Goal: Task Accomplishment & Management: Use online tool/utility

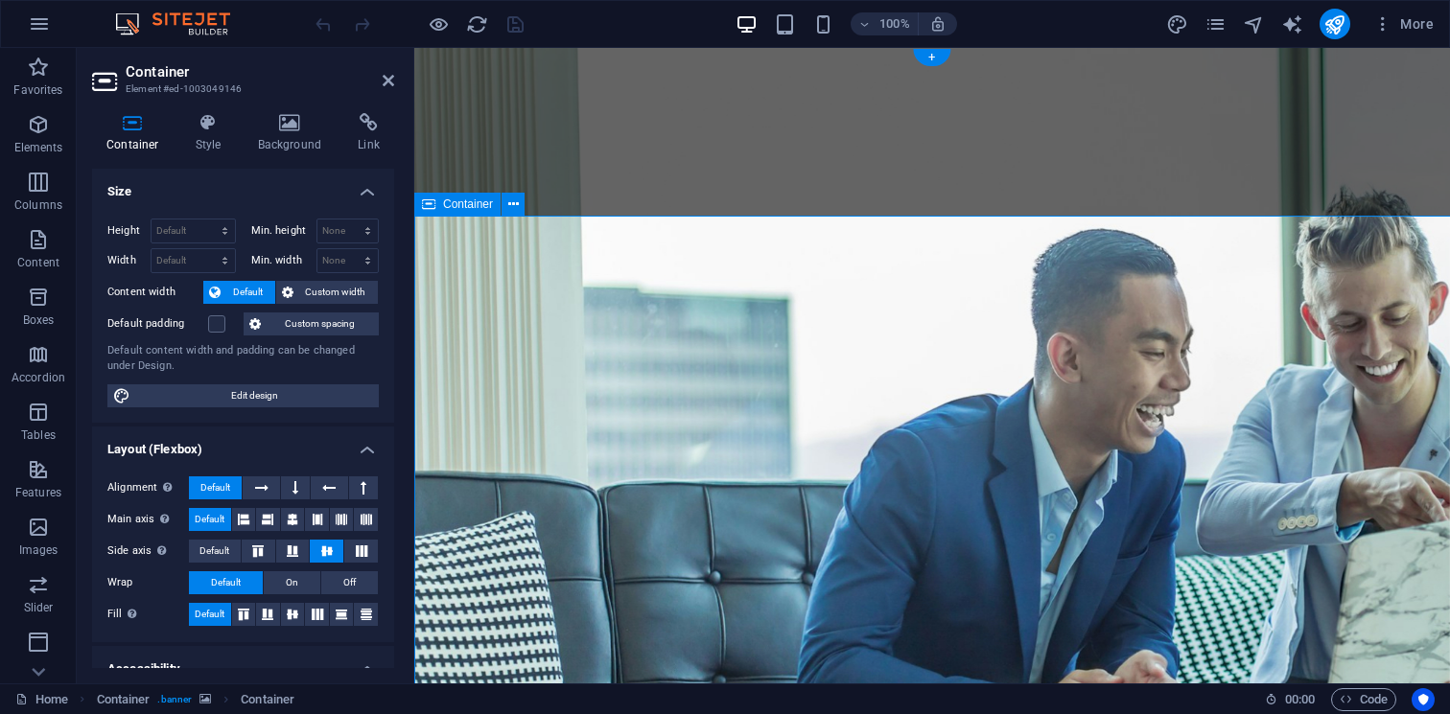
click at [126, 281] on label "Content width" at bounding box center [155, 292] width 96 height 23
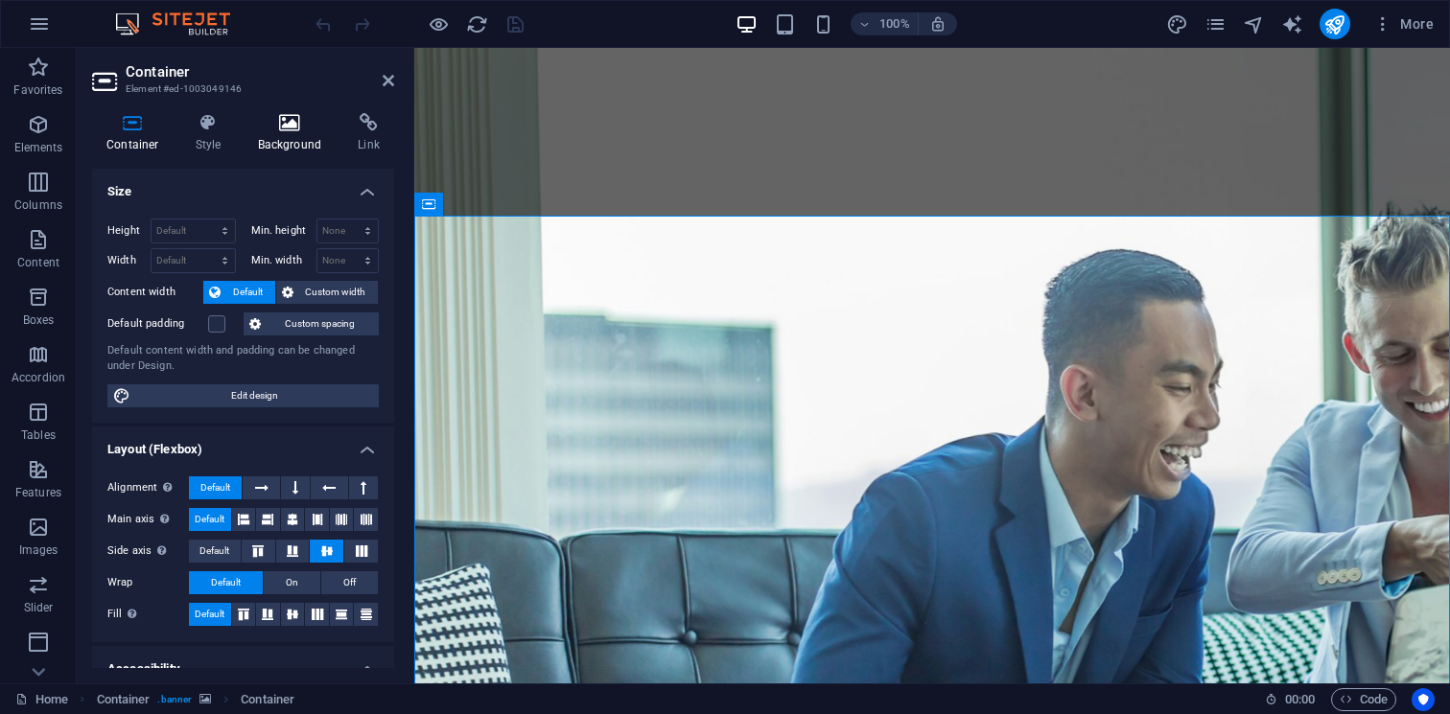
click at [284, 137] on h4 "Background" at bounding box center [294, 133] width 101 height 40
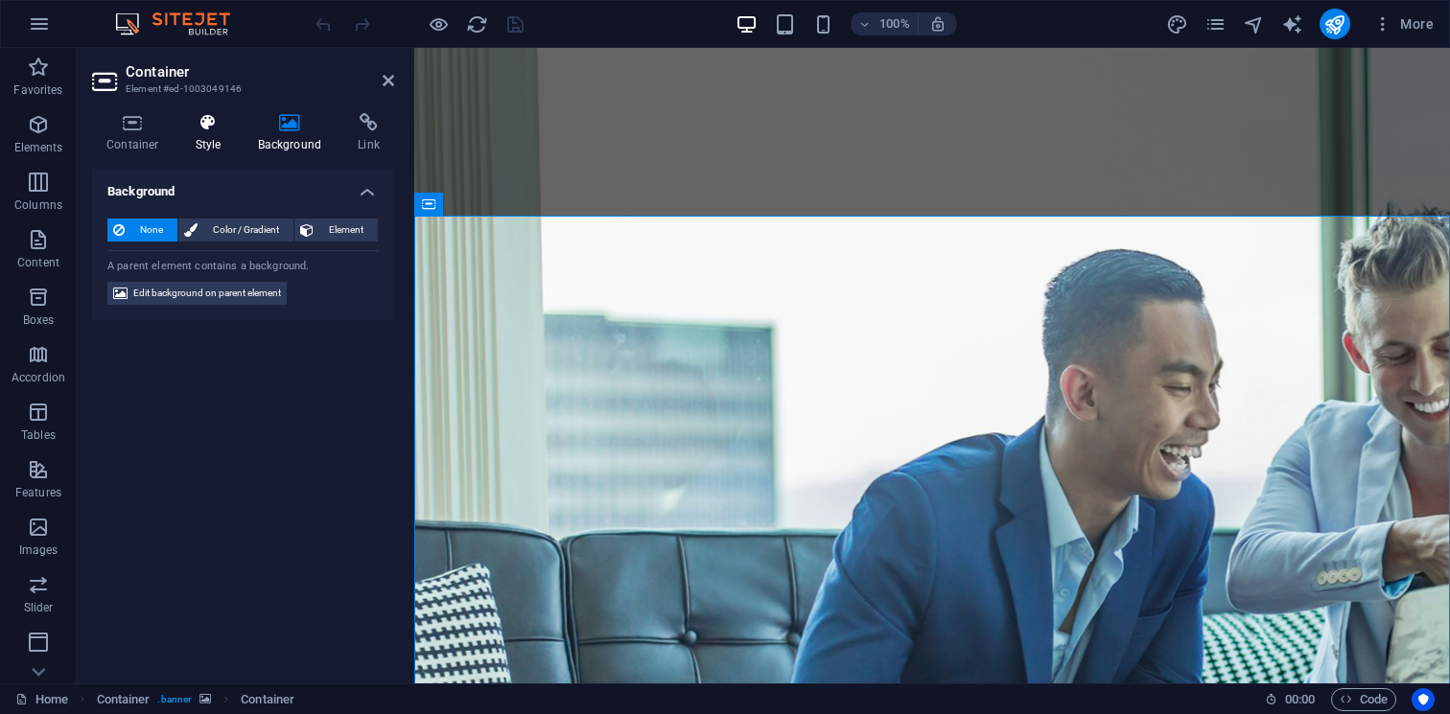
click at [196, 124] on icon at bounding box center [208, 122] width 55 height 19
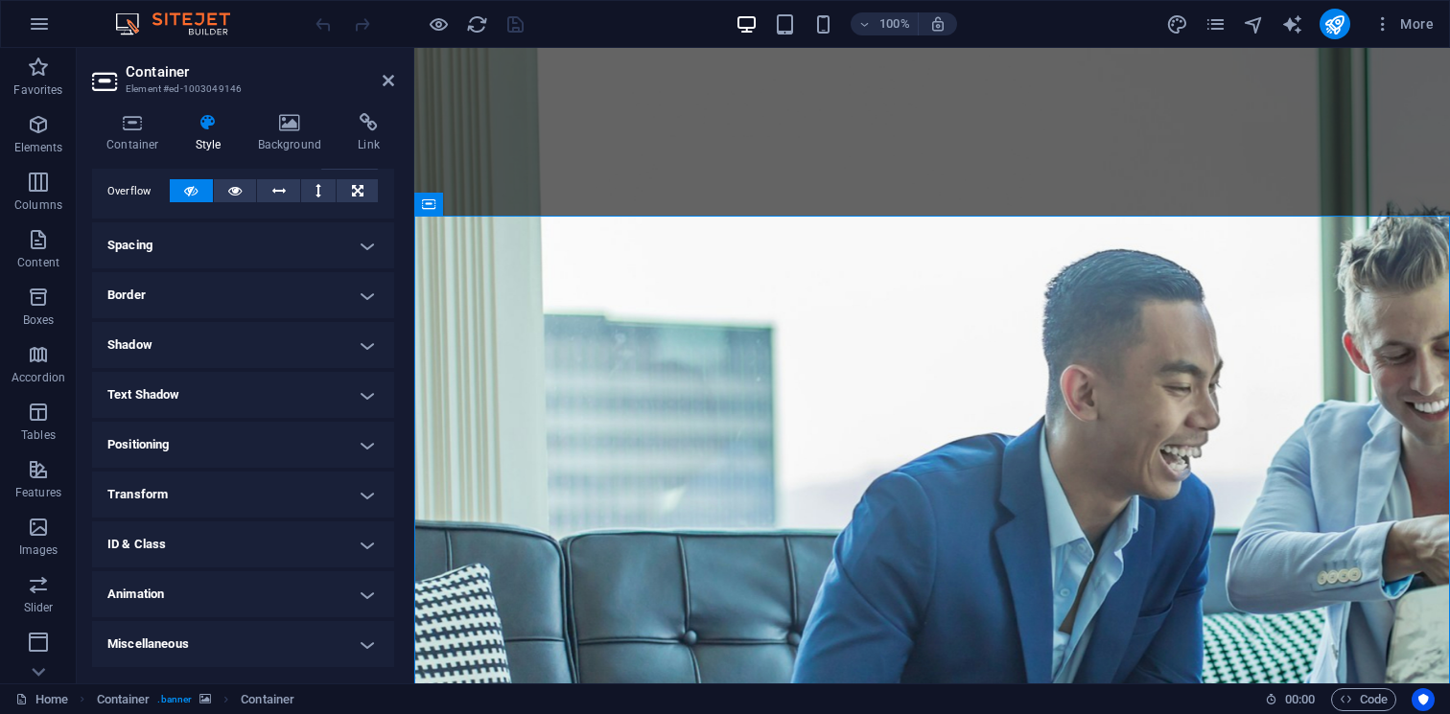
scroll to position [310, 0]
click at [123, 141] on h4 "Container" at bounding box center [136, 133] width 89 height 40
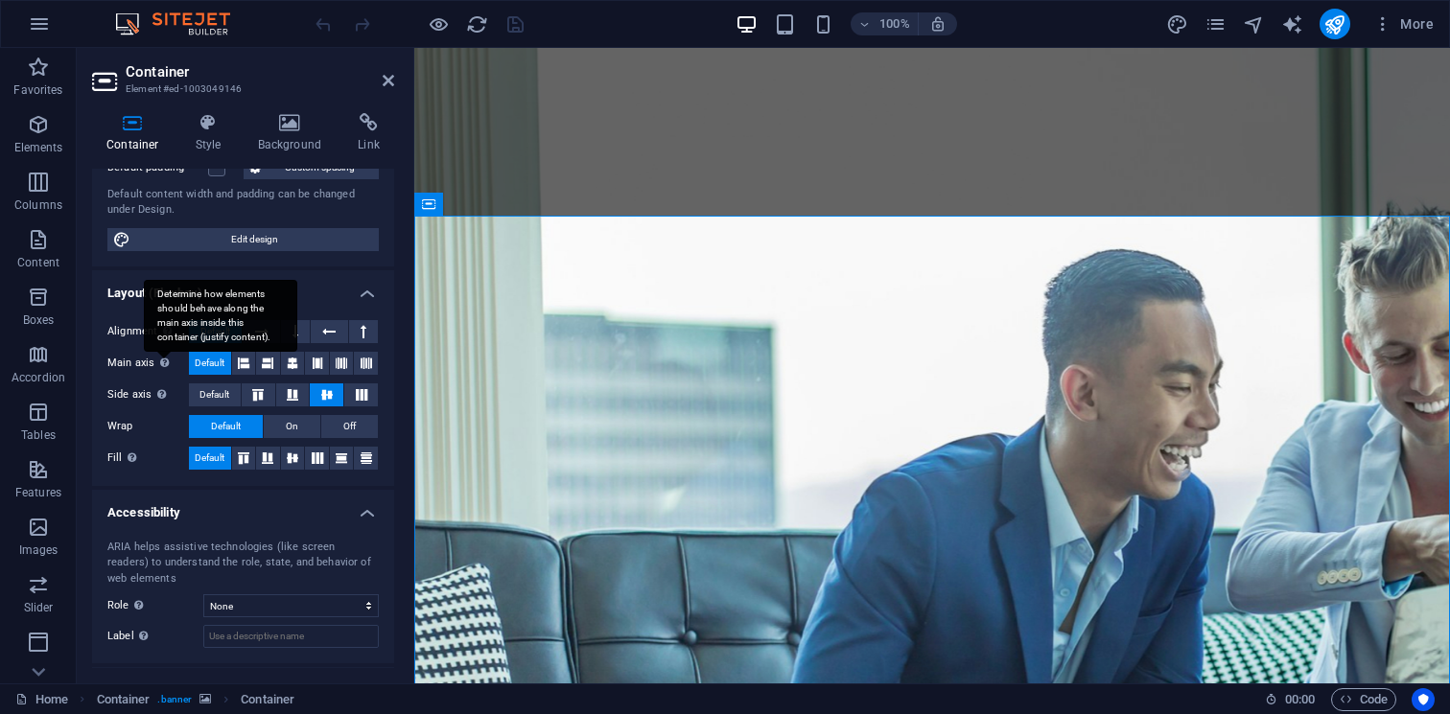
scroll to position [175, 0]
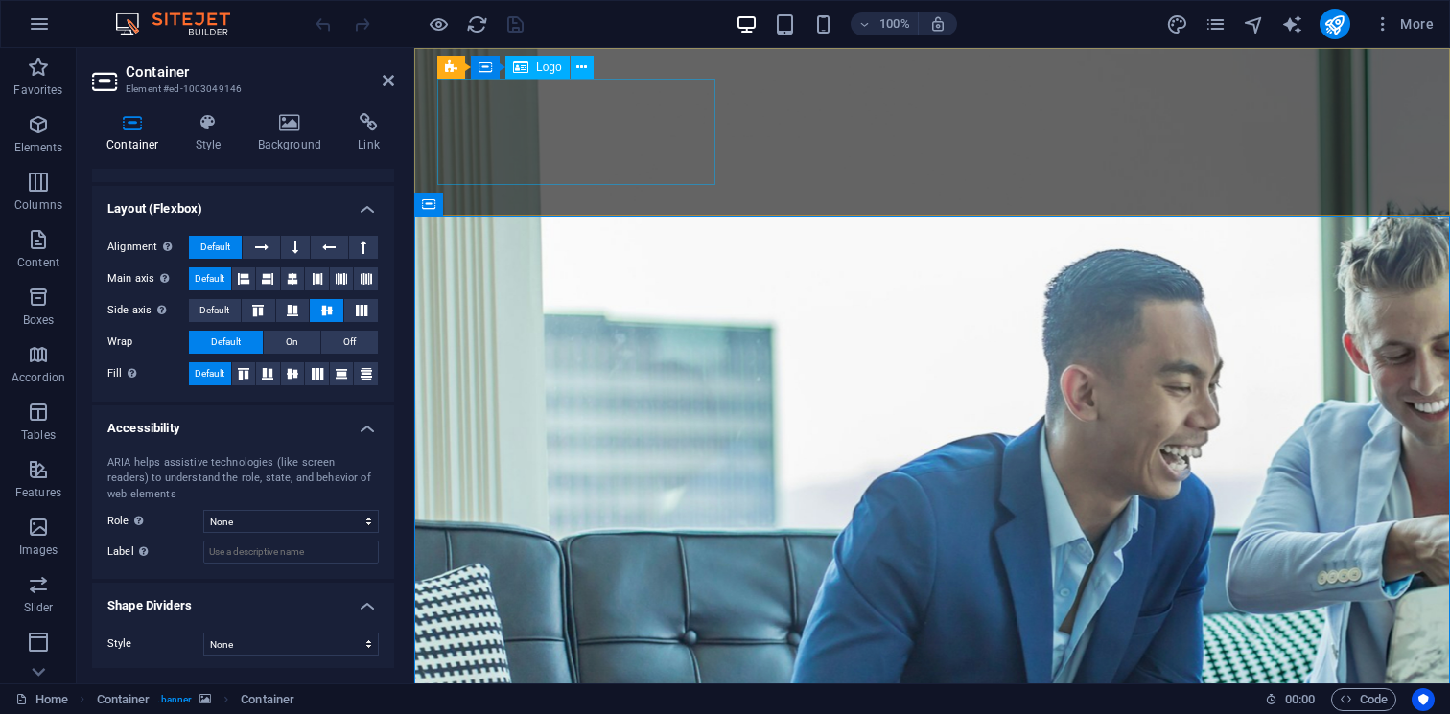
scroll to position [0, 0]
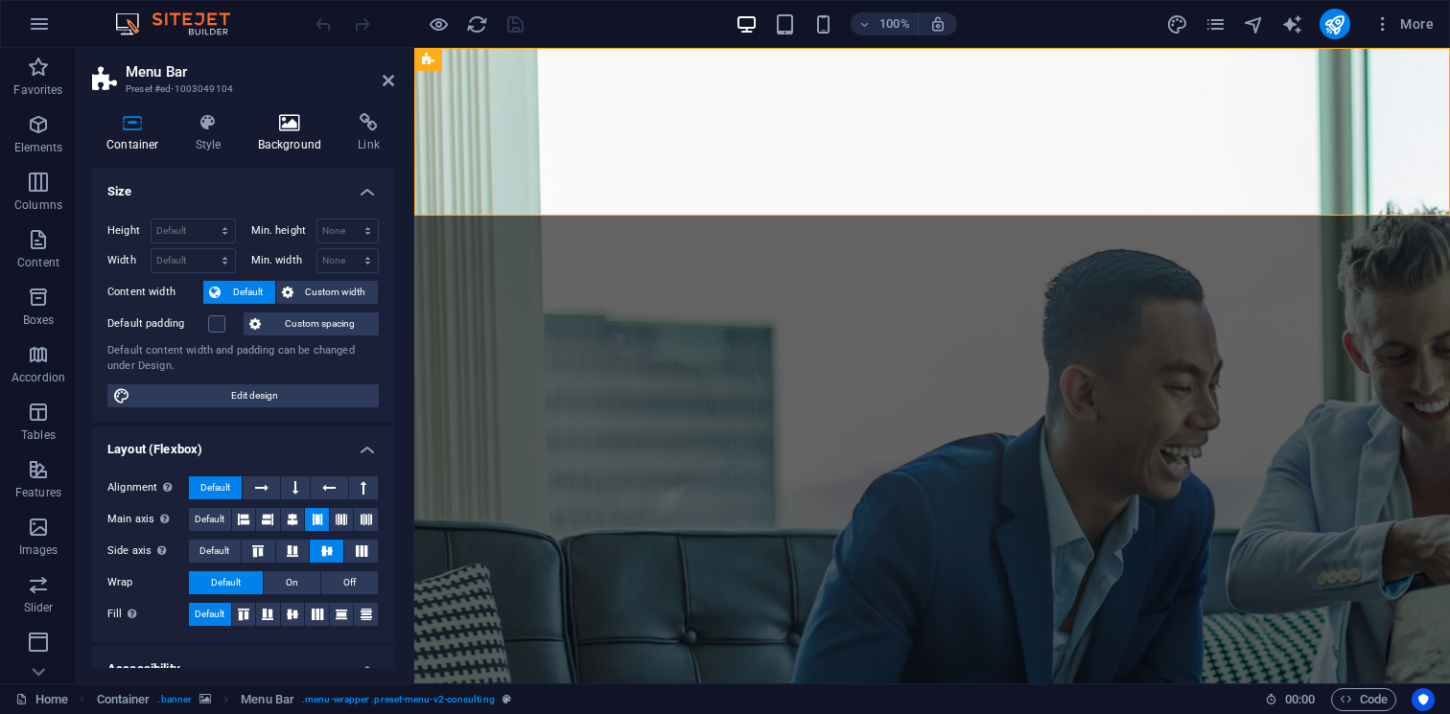
click at [306, 144] on h4 "Background" at bounding box center [294, 133] width 101 height 40
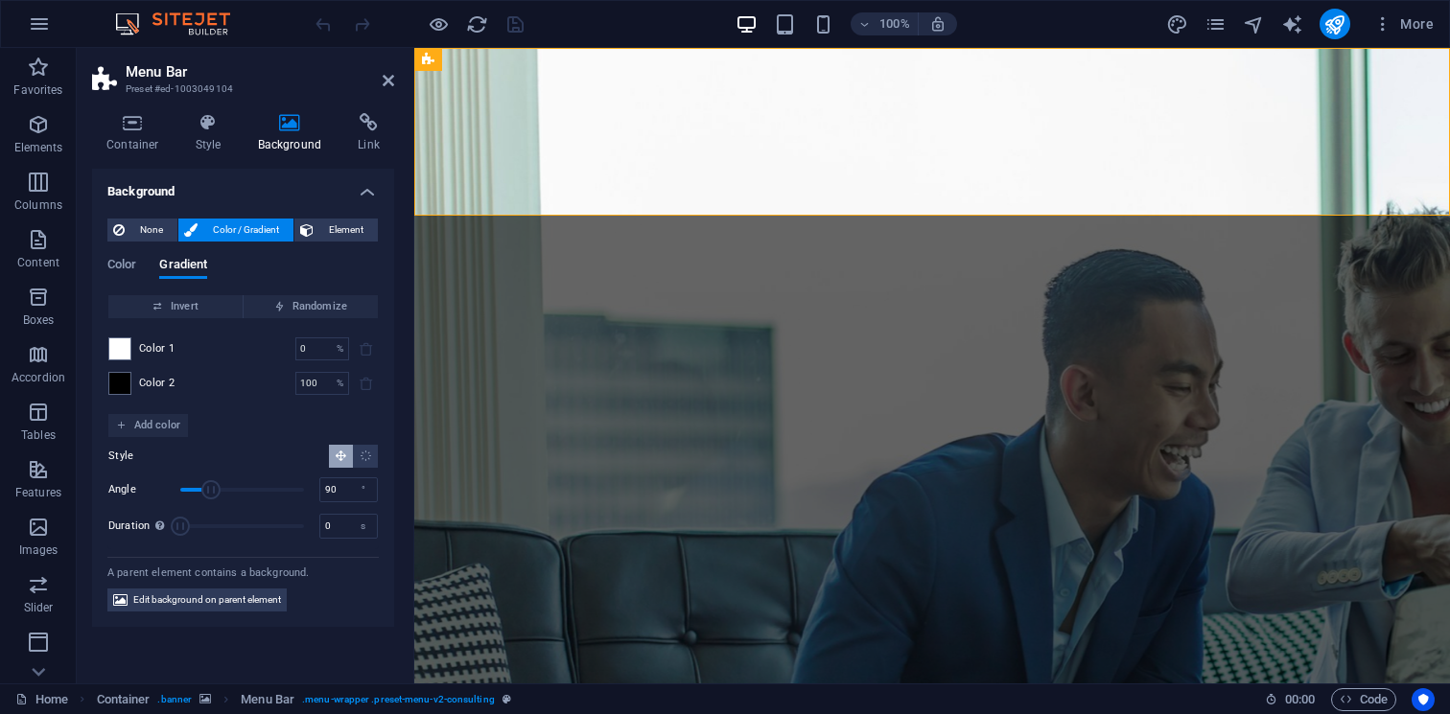
click at [168, 388] on span "Color 2" at bounding box center [157, 383] width 36 height 15
click at [134, 384] on div "Color 2 100 % ​" at bounding box center [242, 383] width 269 height 23
click at [117, 384] on span at bounding box center [119, 383] width 21 height 21
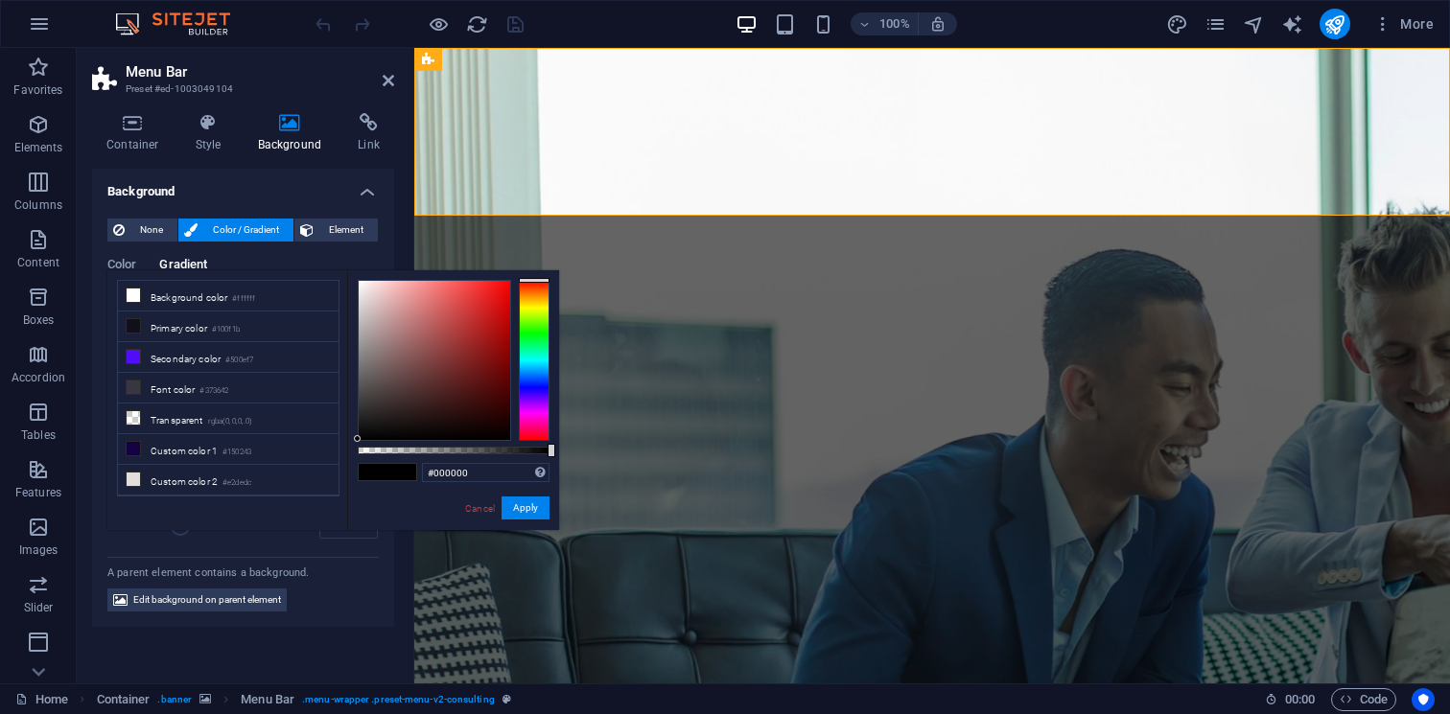
click at [530, 391] on div at bounding box center [534, 360] width 31 height 161
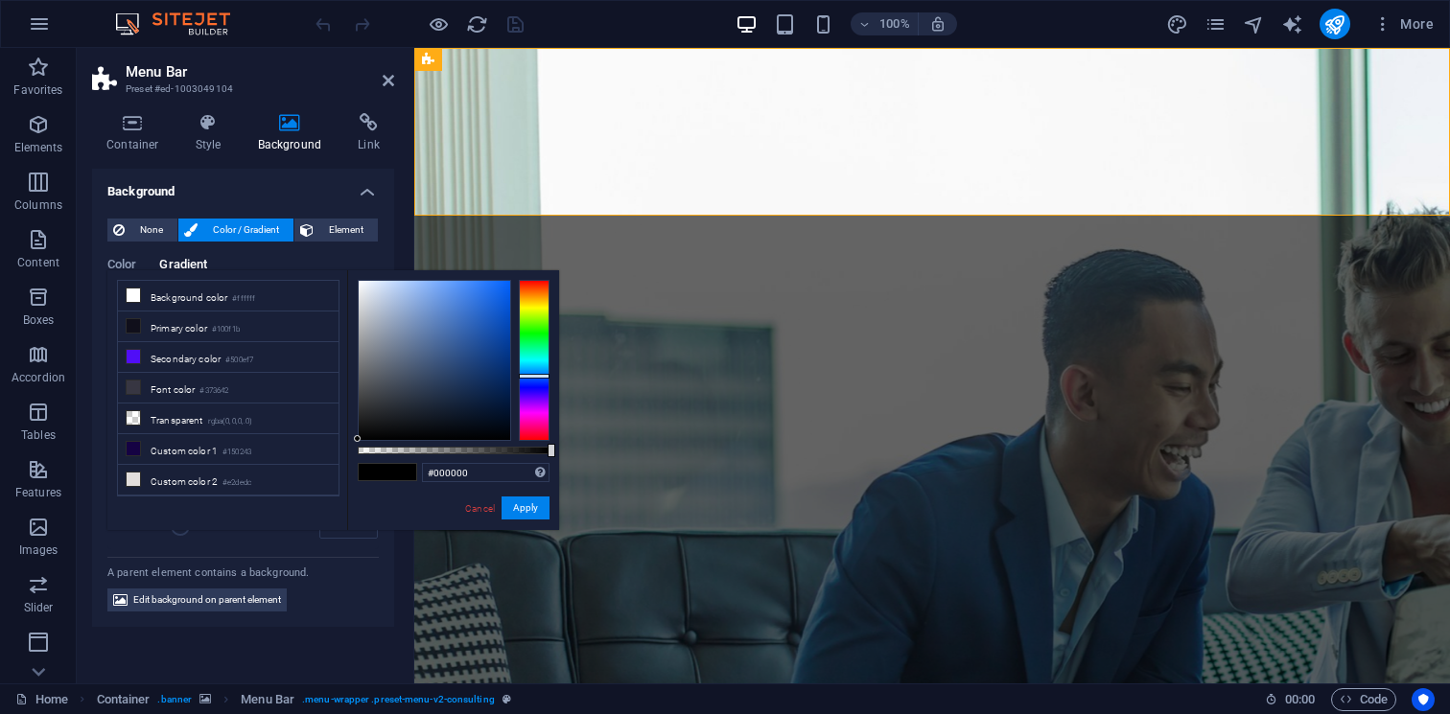
drag, startPoint x: 545, startPoint y: 392, endPoint x: 545, endPoint y: 375, distance: 17.3
click at [545, 375] on div at bounding box center [534, 376] width 31 height 5
click at [501, 293] on div at bounding box center [434, 360] width 151 height 159
click at [503, 286] on div at bounding box center [434, 360] width 151 height 159
drag, startPoint x: 503, startPoint y: 286, endPoint x: 524, endPoint y: 283, distance: 21.3
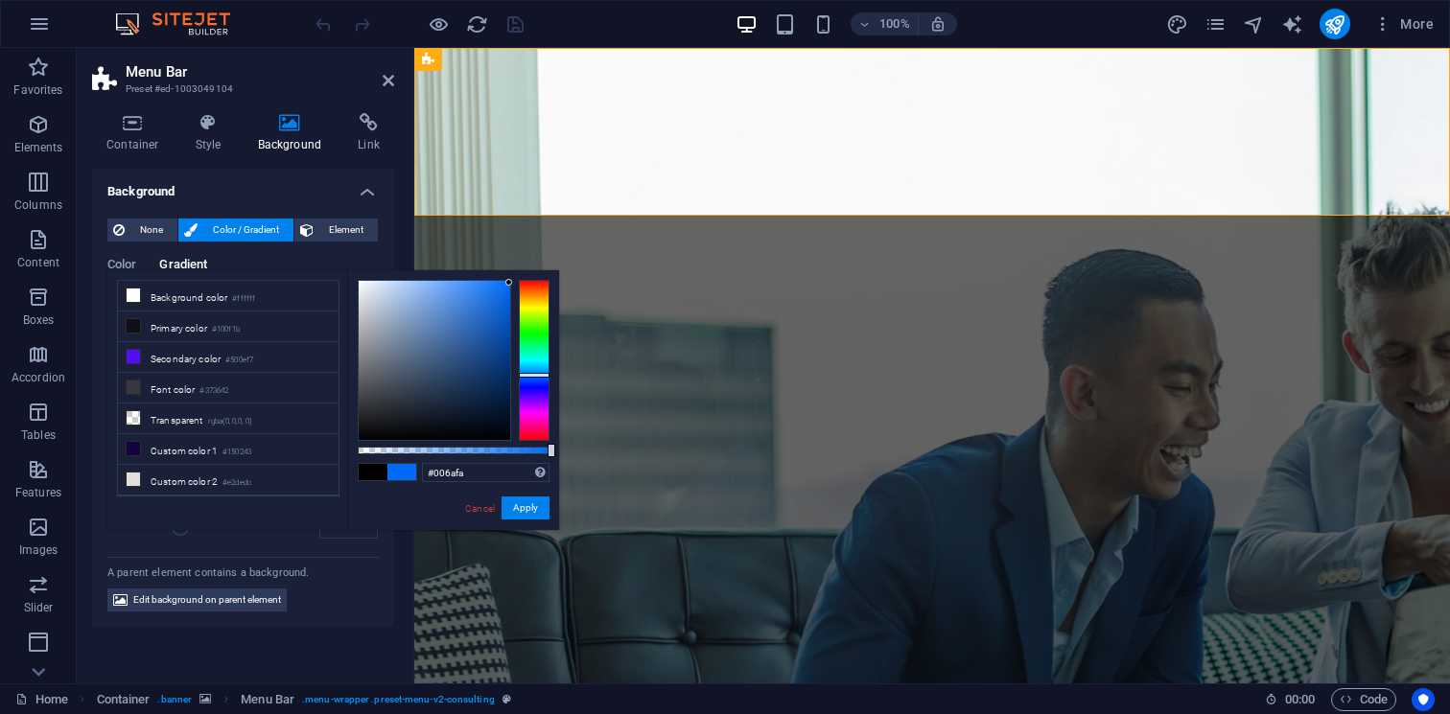
click at [524, 283] on div at bounding box center [454, 360] width 192 height 161
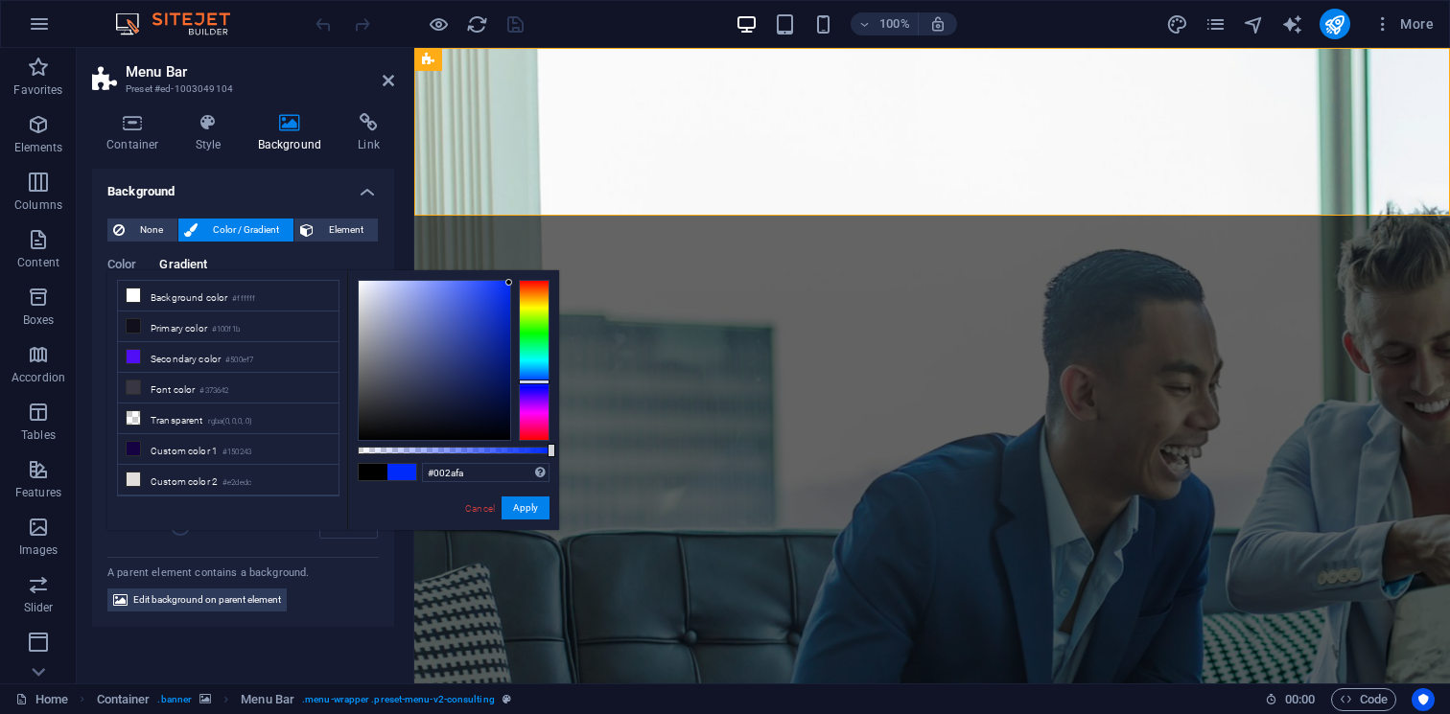
click at [542, 382] on div at bounding box center [534, 360] width 31 height 161
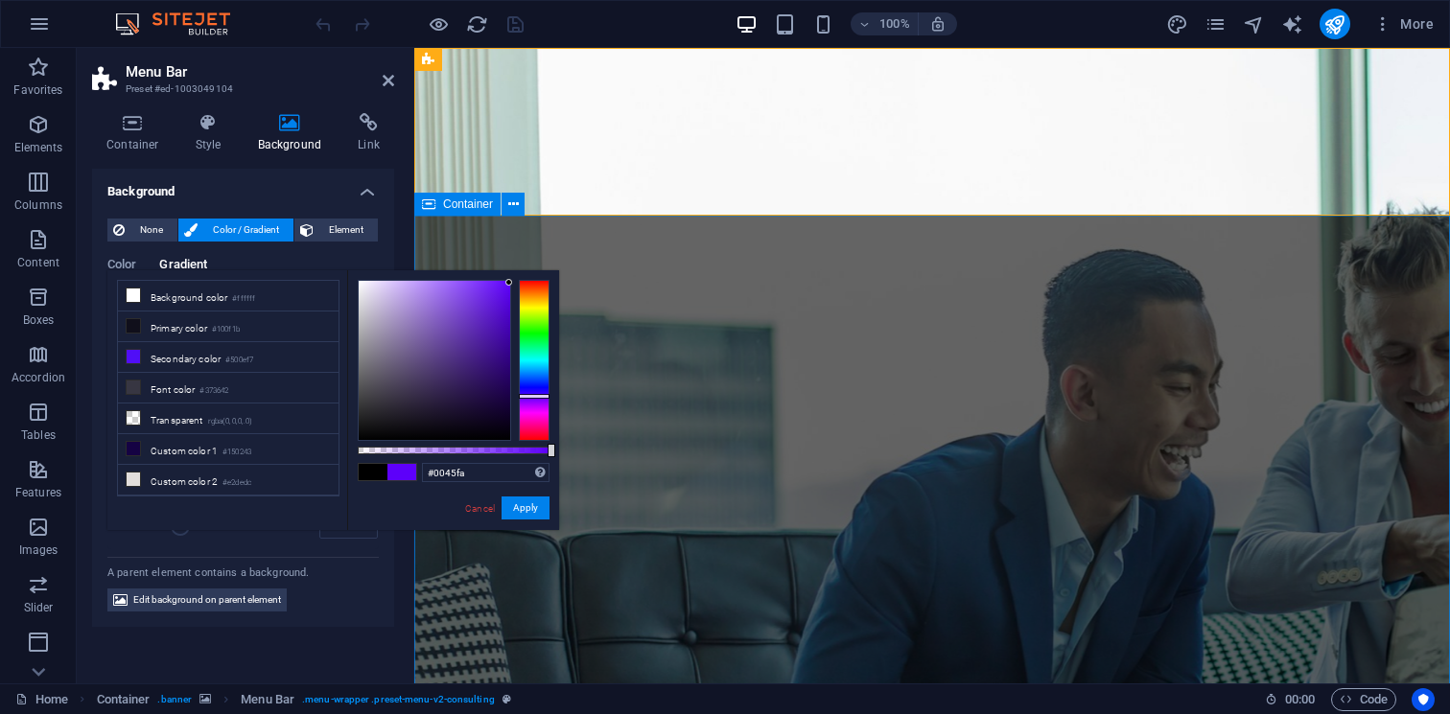
type input "#004efa"
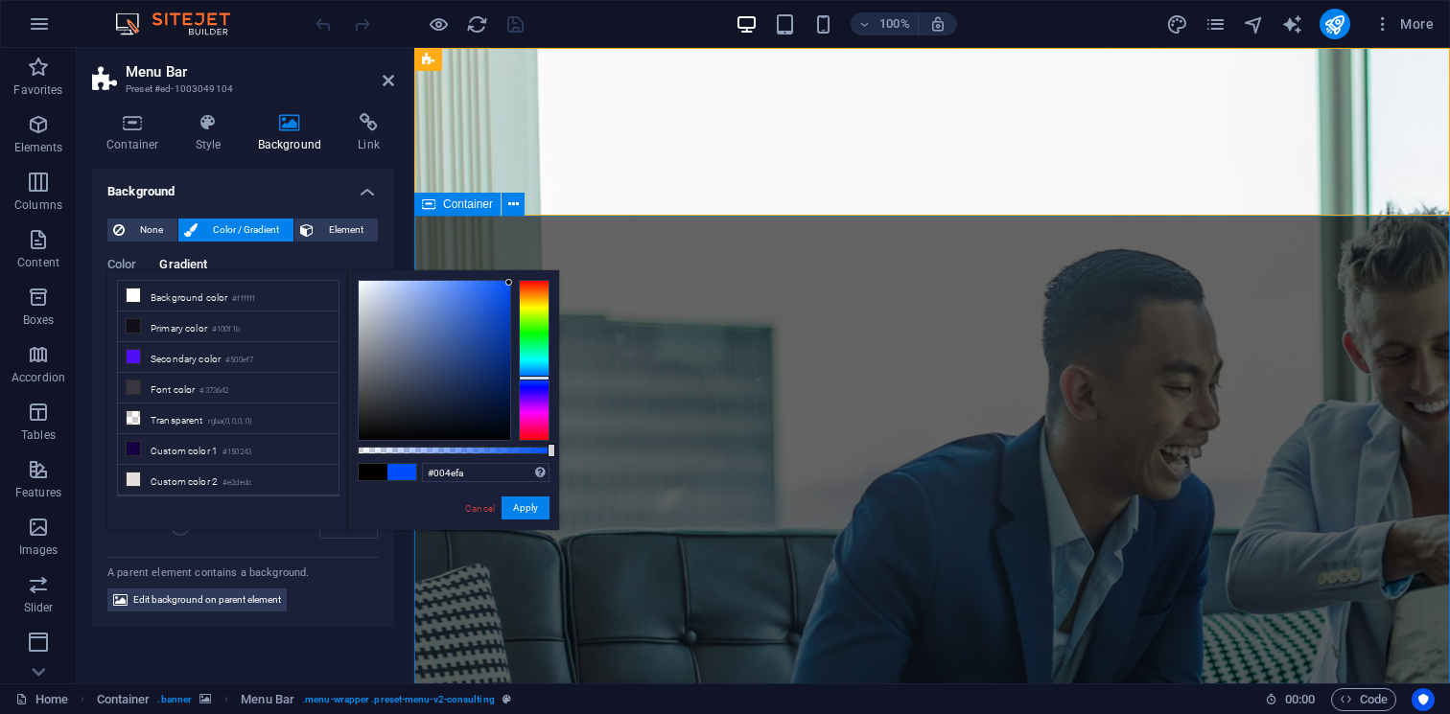
click at [545, 378] on div at bounding box center [534, 360] width 31 height 161
click at [499, 470] on input "#004efa" at bounding box center [486, 472] width 128 height 19
click at [524, 500] on button "Apply" at bounding box center [525, 508] width 48 height 23
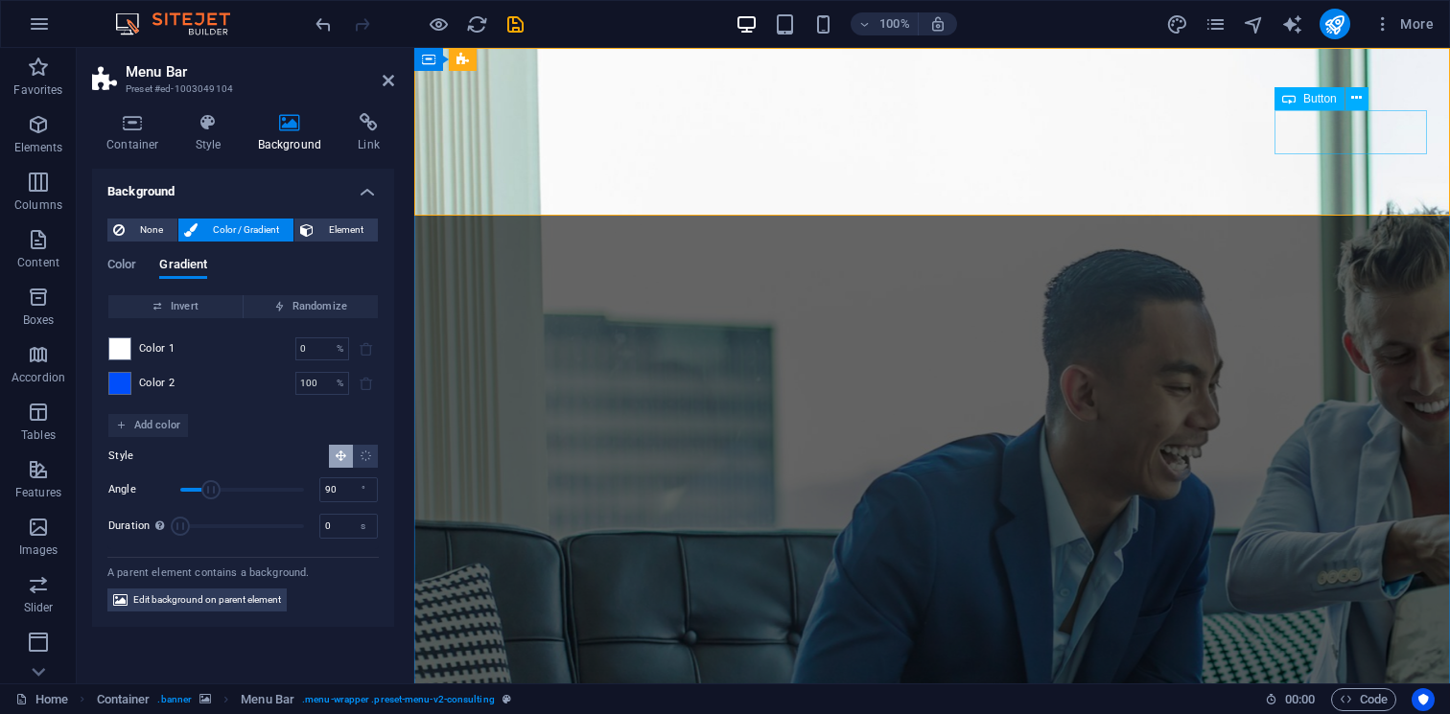
click at [130, 141] on h4 "Container" at bounding box center [136, 133] width 89 height 40
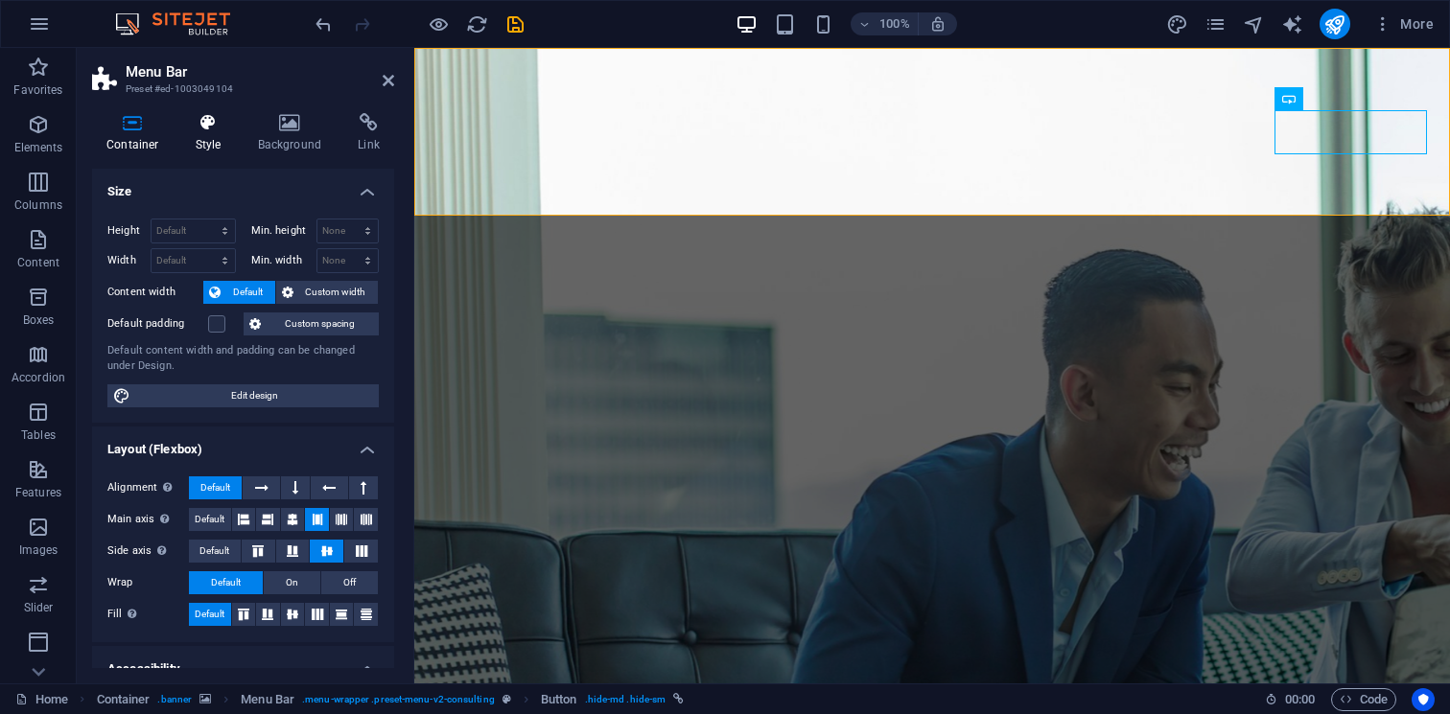
click at [192, 138] on h4 "Style" at bounding box center [212, 133] width 62 height 40
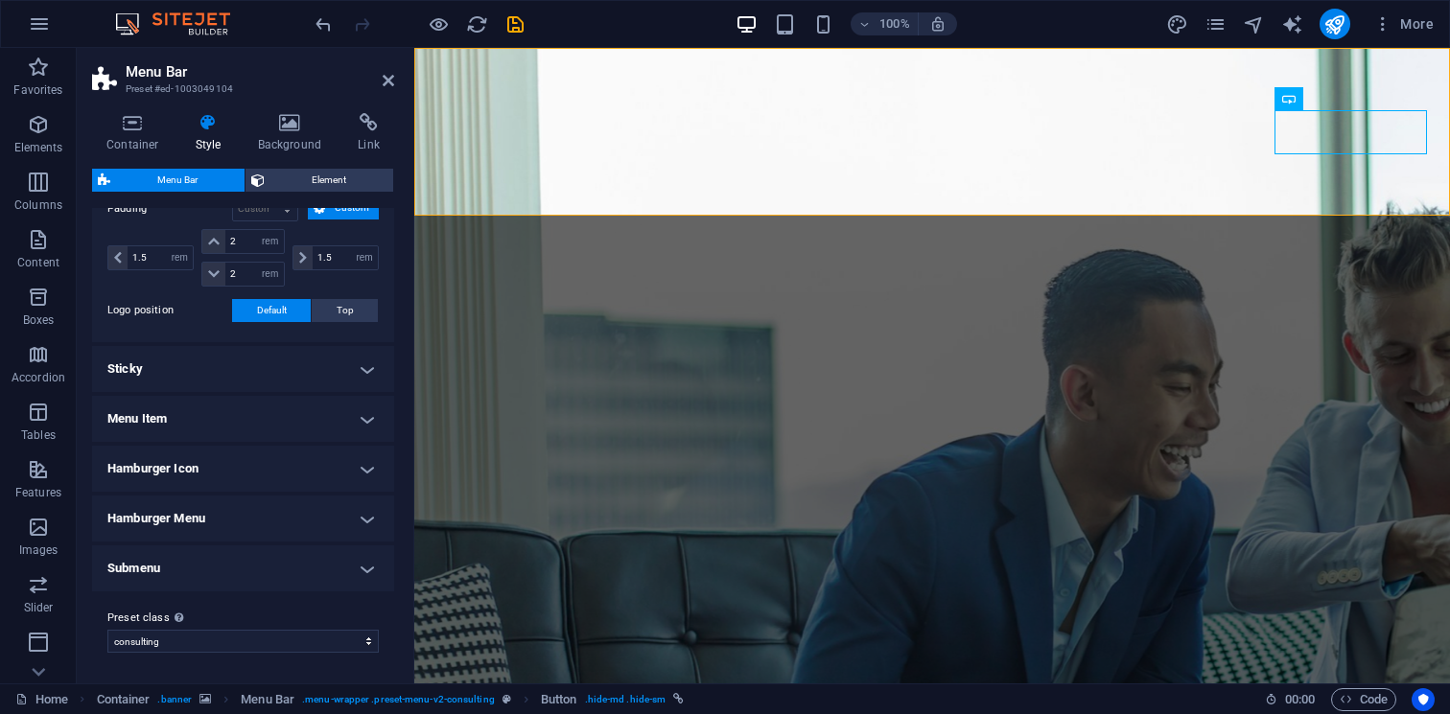
scroll to position [454, 0]
click at [262, 559] on h4 "Submenu" at bounding box center [243, 570] width 302 height 46
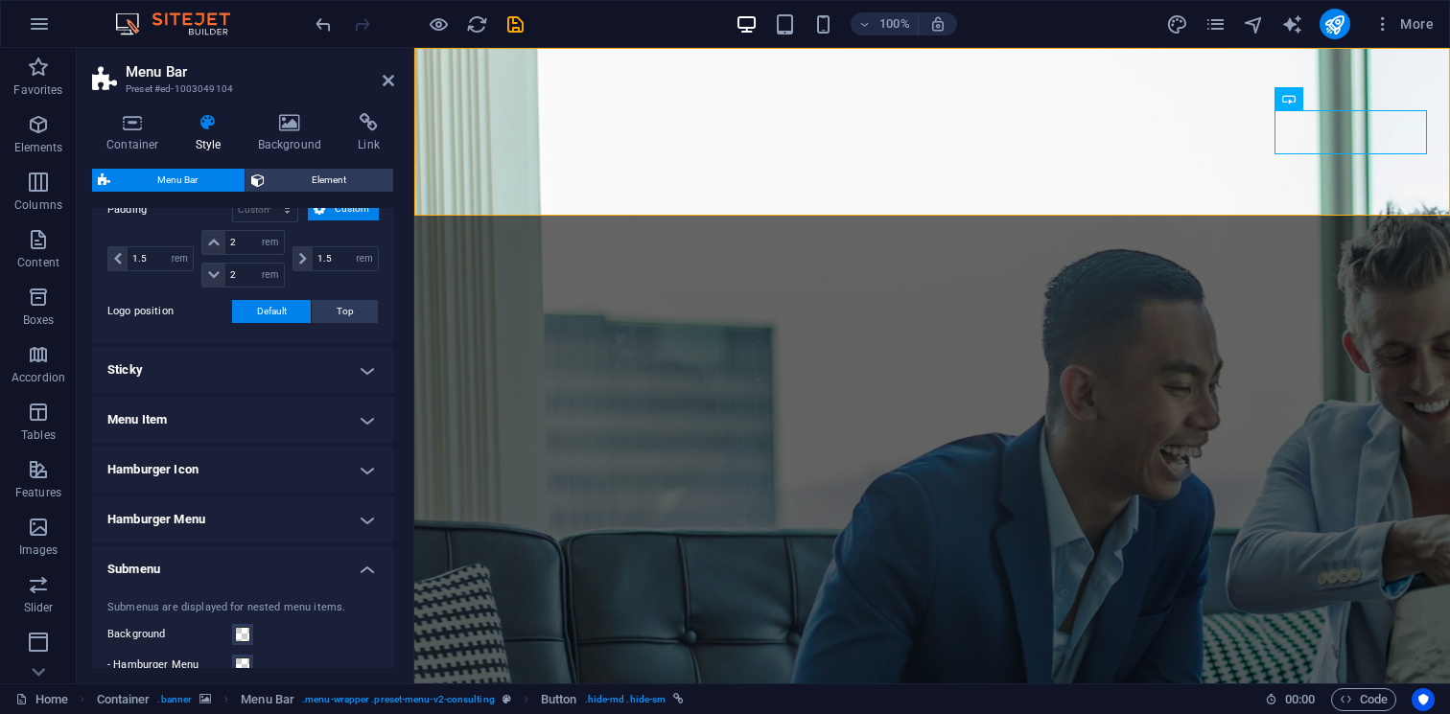
click at [262, 559] on h4 "Submenu" at bounding box center [243, 564] width 302 height 35
click at [269, 519] on h4 "Hamburger Menu" at bounding box center [243, 520] width 302 height 46
click at [269, 519] on h4 "Hamburger Menu" at bounding box center [243, 514] width 302 height 35
click at [285, 481] on h4 "Hamburger Icon" at bounding box center [243, 470] width 302 height 46
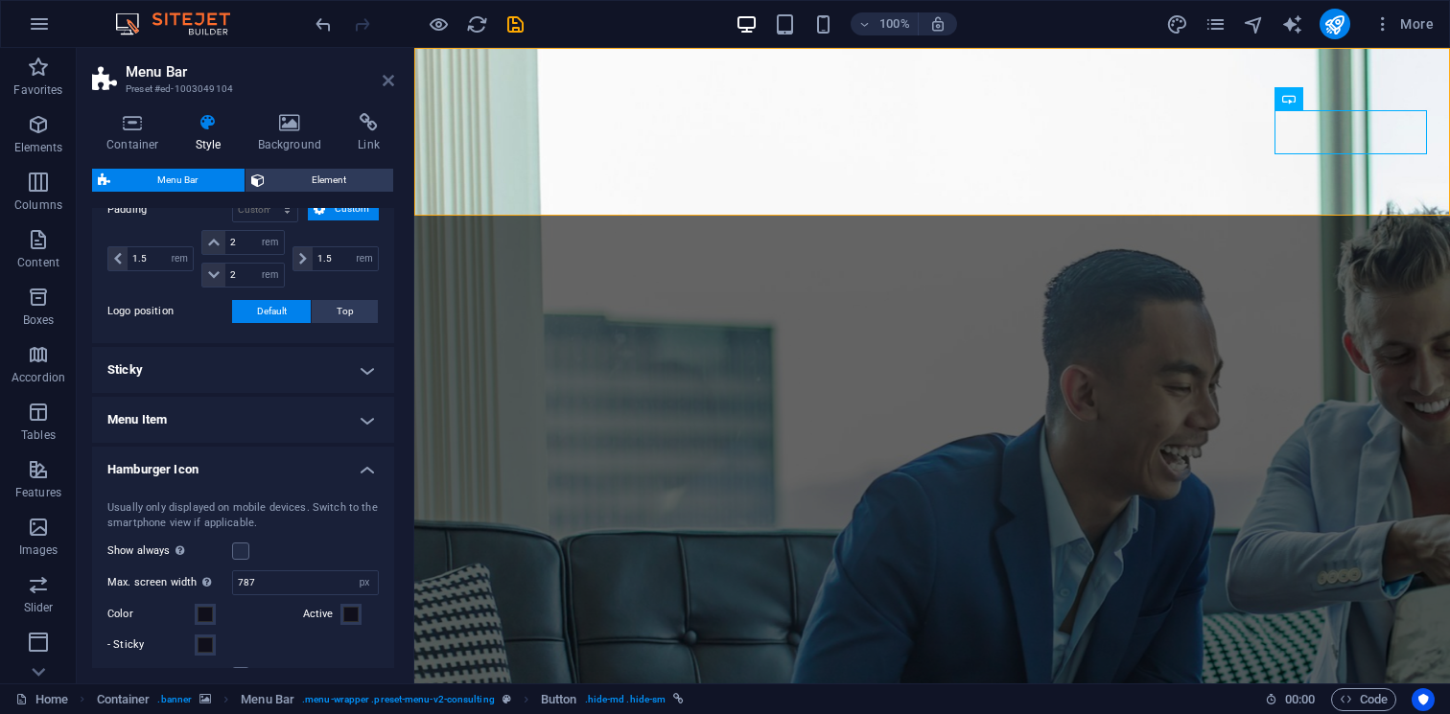
click at [384, 78] on icon at bounding box center [389, 80] width 12 height 15
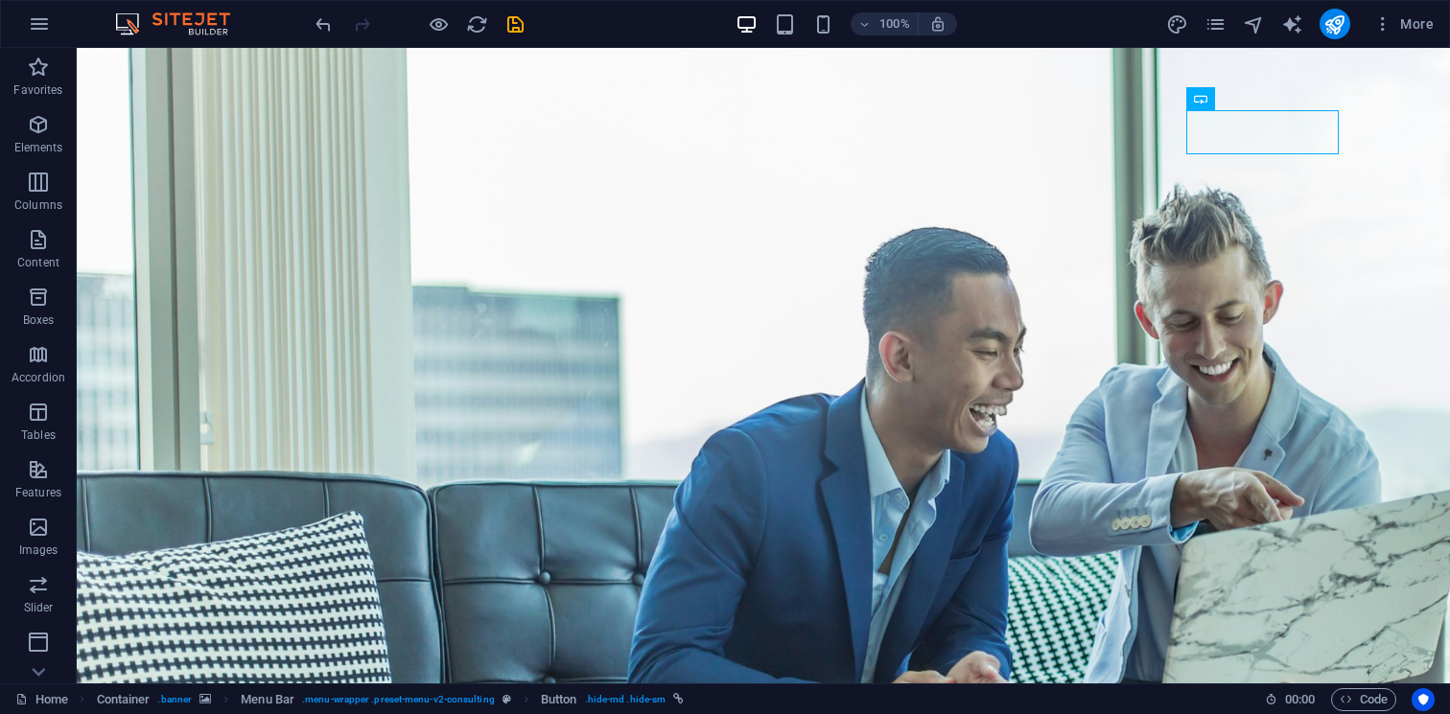
scroll to position [0, 0]
click at [1327, 29] on icon "publish" at bounding box center [1334, 24] width 22 height 22
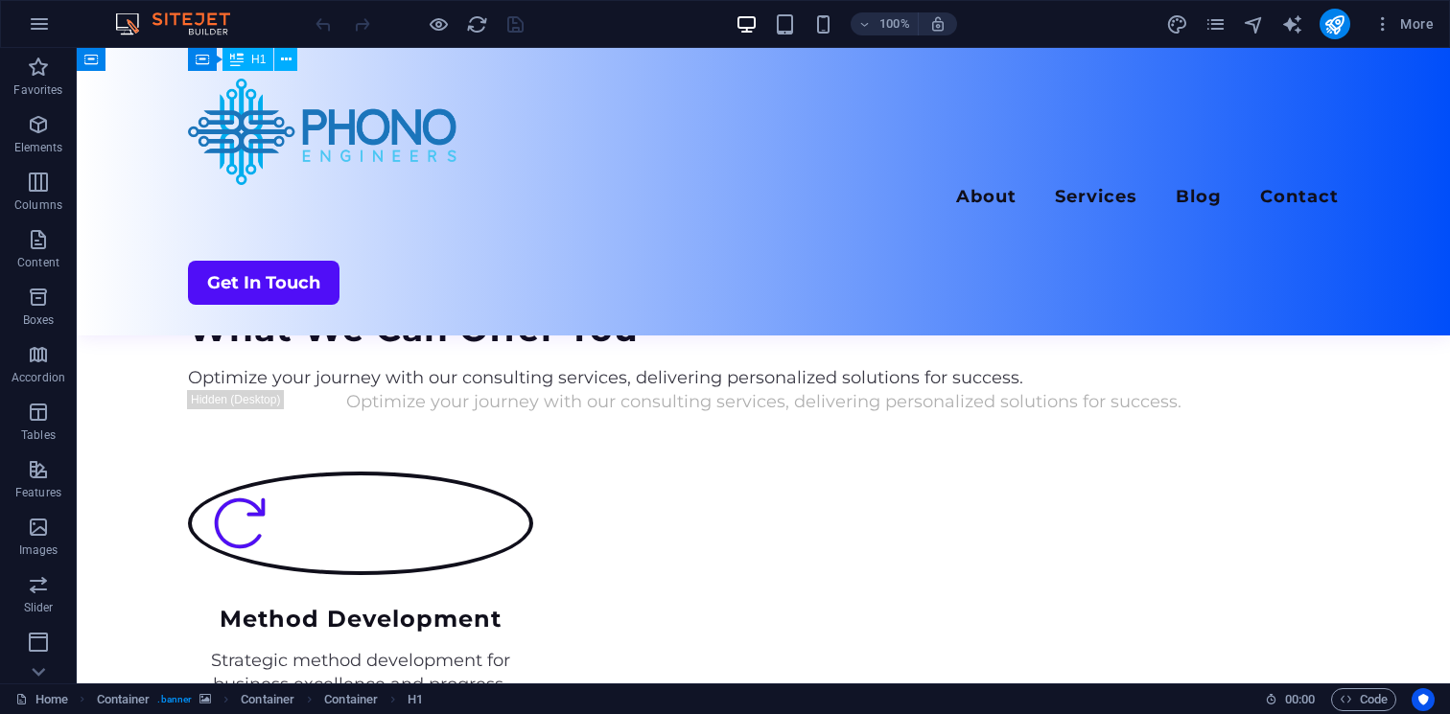
scroll to position [2035, 0]
